Goal: Entertainment & Leisure: Consume media (video, audio)

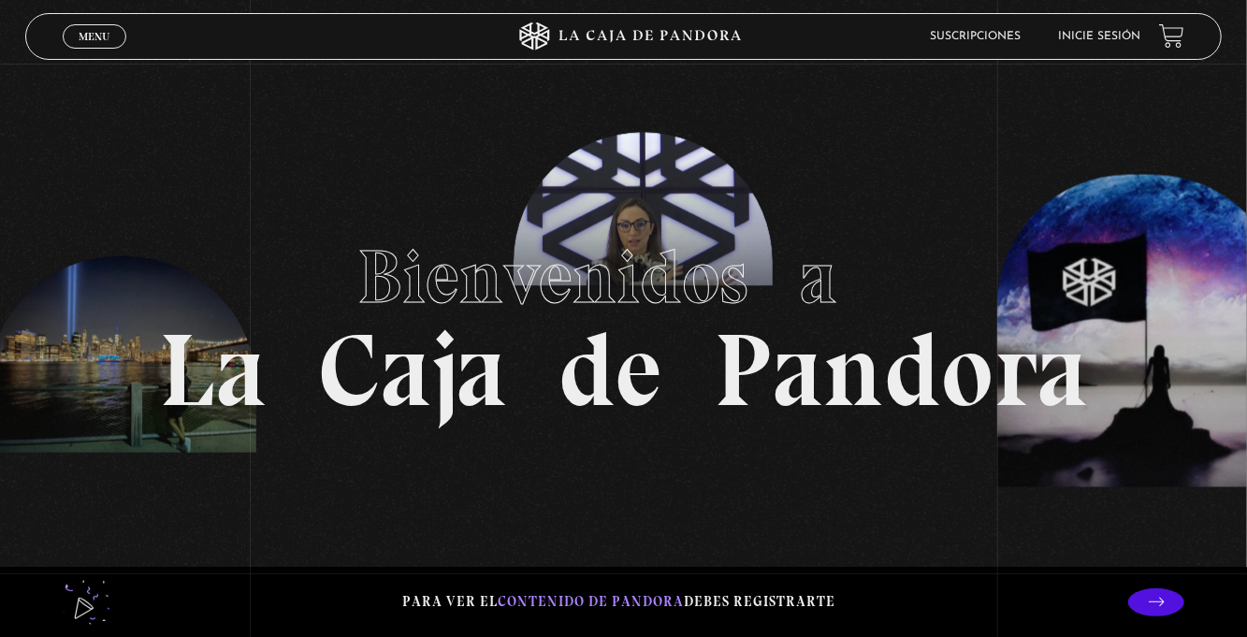
click at [97, 32] on span "Menu" at bounding box center [94, 36] width 31 height 11
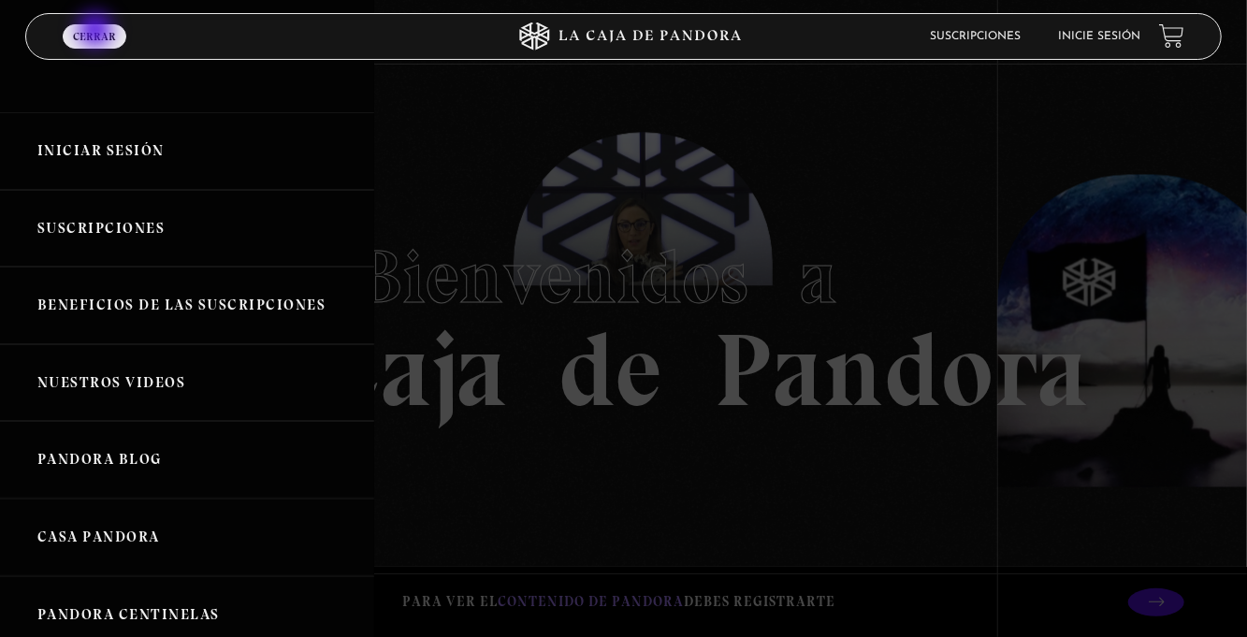
click at [218, 152] on link "Iniciar Sesión" at bounding box center [187, 151] width 374 height 78
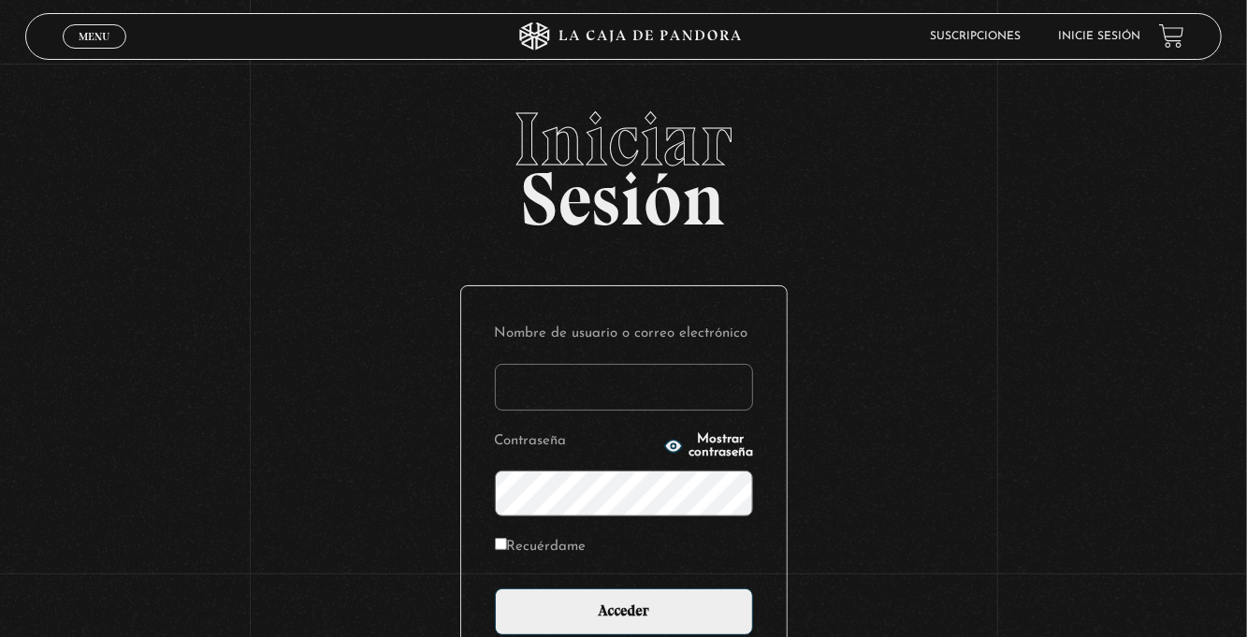
click at [520, 406] on input "Nombre de usuario o correo electrónico" at bounding box center [624, 387] width 258 height 47
type input "euherra@gmail.com"
click at [495, 589] on input "Acceder" at bounding box center [624, 612] width 258 height 47
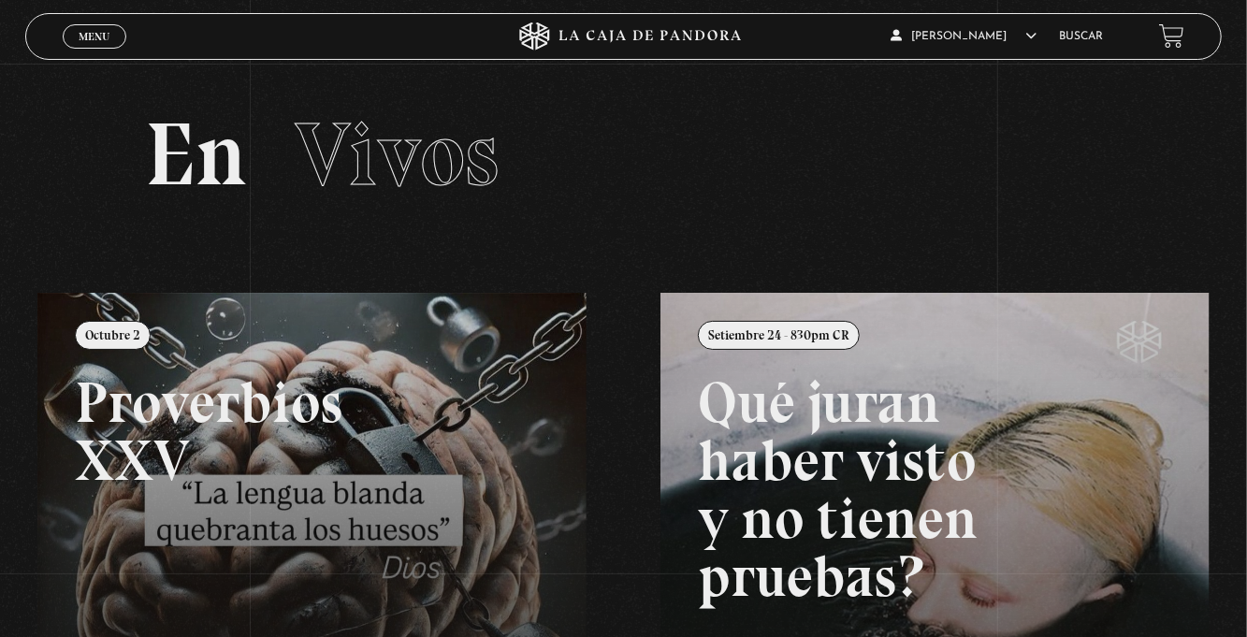
click at [97, 40] on span "Menu" at bounding box center [94, 36] width 31 height 11
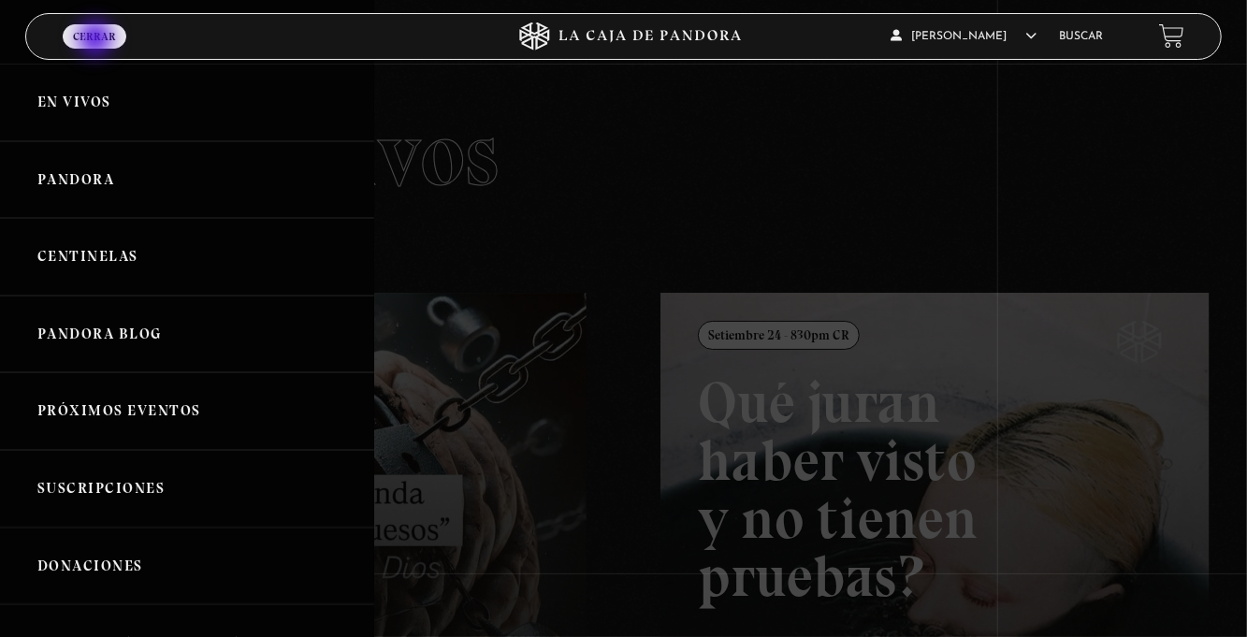
click at [153, 266] on link "Centinelas" at bounding box center [187, 257] width 374 height 78
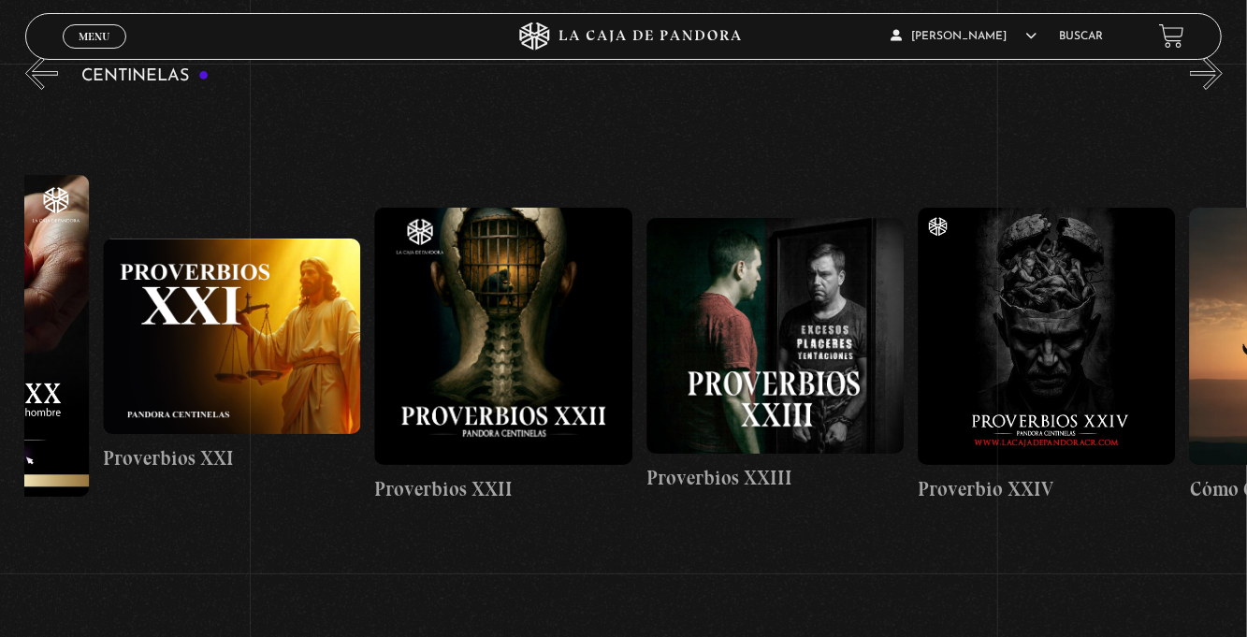
scroll to position [0, 6159]
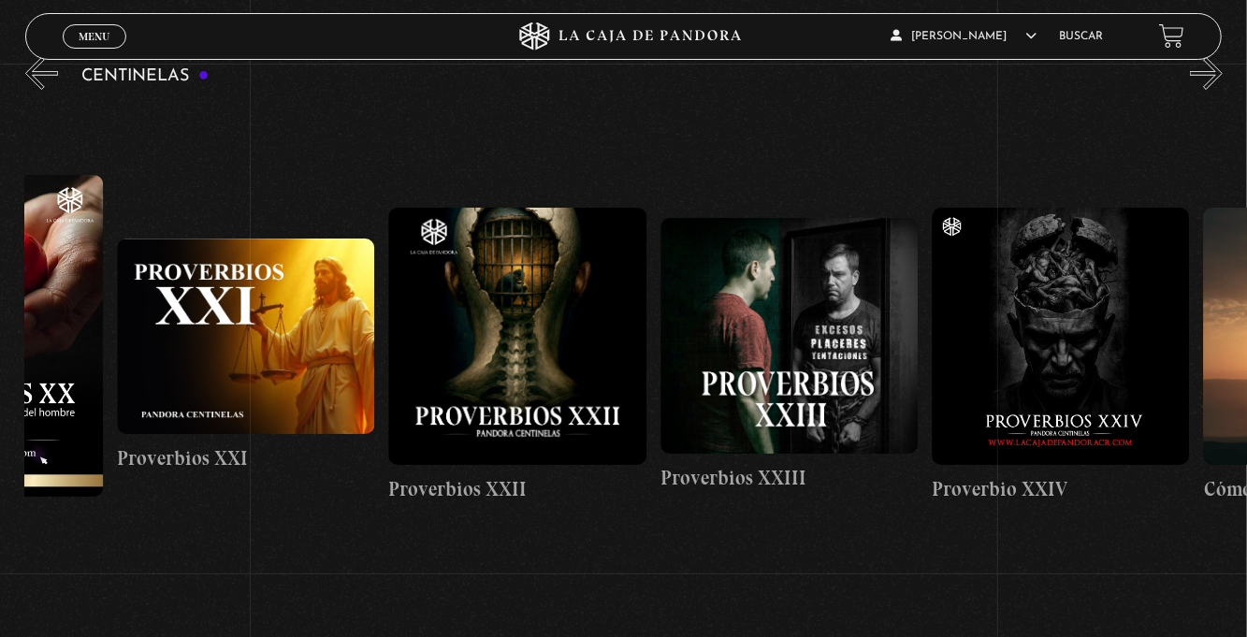
click at [814, 345] on figure at bounding box center [789, 336] width 257 height 236
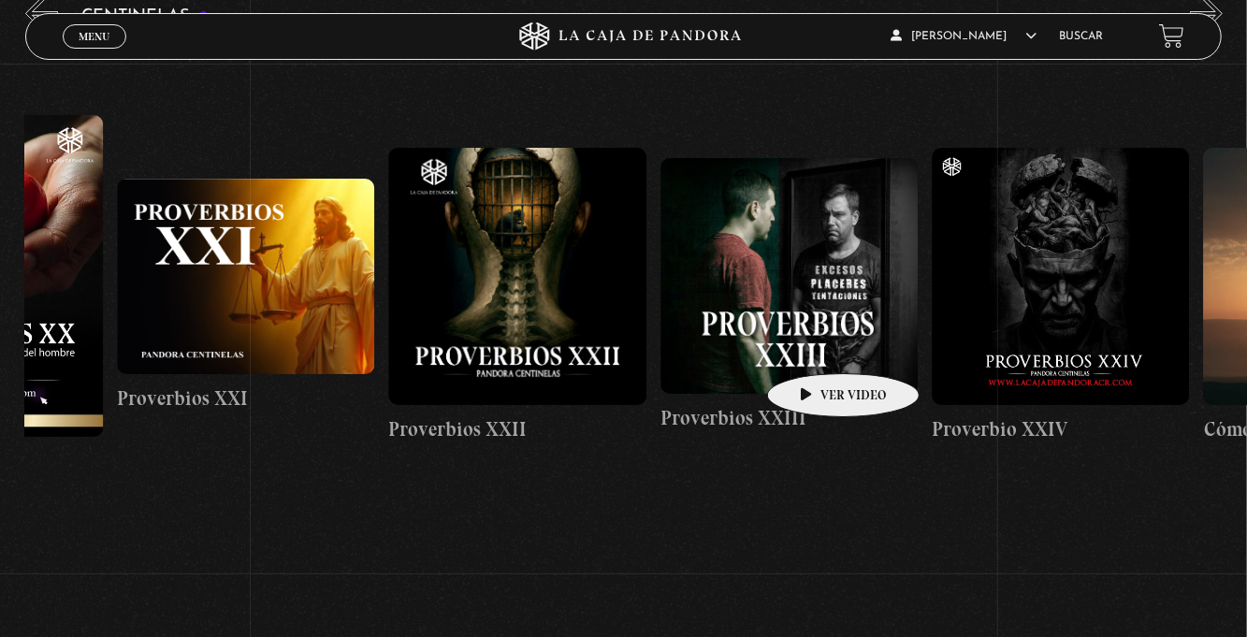
scroll to position [0, 6250]
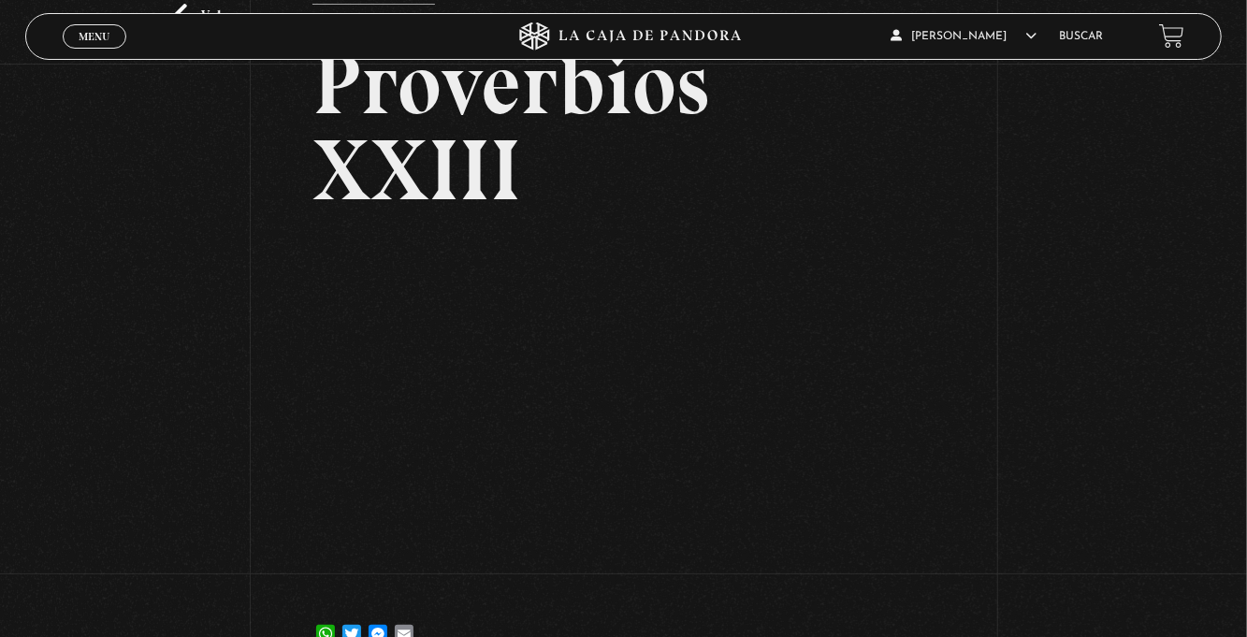
scroll to position [124, 0]
click at [1148, 397] on div "Volver 2 septiembre, 2025 Proverbios XXIII WhatsApp Twitter Messenger Email" at bounding box center [623, 307] width 1247 height 737
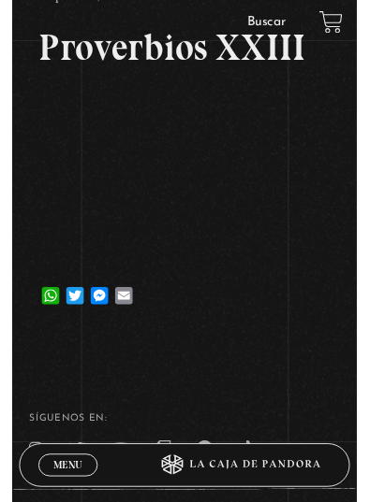
scroll to position [155, 0]
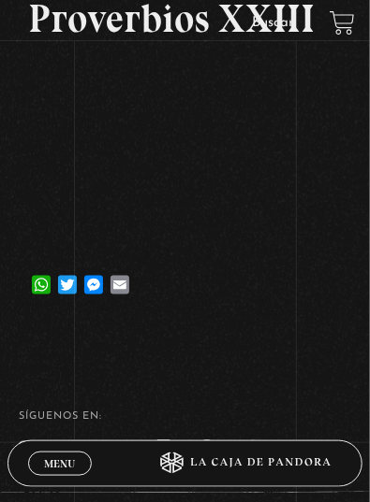
click at [188, 359] on div "Menu Cerrar Maria Eugenia Herrera En vivos Pandora Centinelas Mi cuenta Salir B…" at bounding box center [185, 256] width 370 height 822
click at [195, 348] on div "Menu Cerrar Maria Eugenia Herrera En vivos Pandora Centinelas Mi cuenta Salir B…" at bounding box center [185, 256] width 370 height 822
click at [205, 349] on div "Menu Cerrar Maria Eugenia Herrera En vivos Pandora Centinelas Mi cuenta Salir B…" at bounding box center [185, 256] width 370 height 822
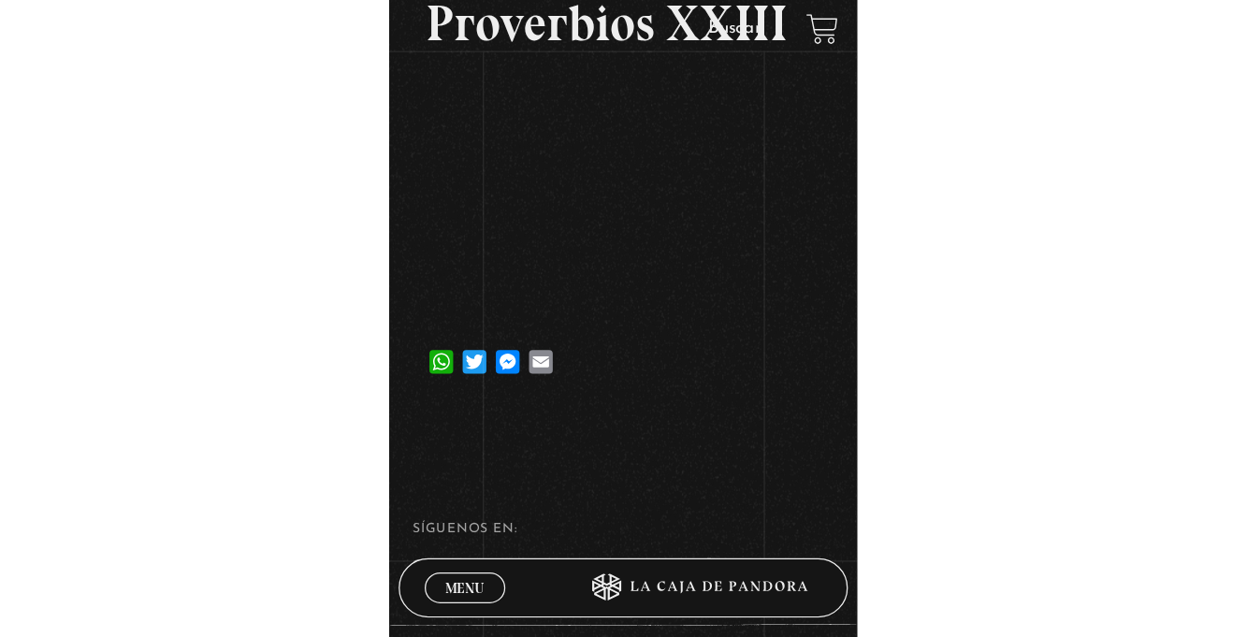
scroll to position [215, 0]
